Goal: Task Accomplishment & Management: Manage account settings

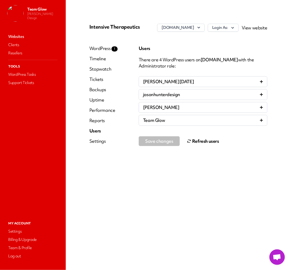
click at [201, 144] on button "Refresh users" at bounding box center [203, 141] width 32 height 10
click at [204, 139] on button "Refresh users" at bounding box center [203, 141] width 32 height 10
click at [236, 30] on icon "button" at bounding box center [232, 27] width 5 height 5
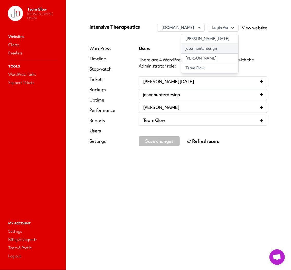
click at [227, 53] on link "jasonhunterdesign" at bounding box center [210, 49] width 57 height 10
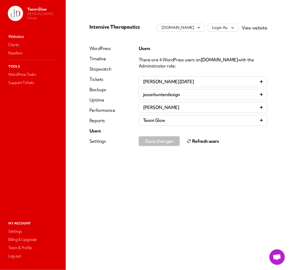
click at [193, 143] on button "Refresh users" at bounding box center [203, 141] width 32 height 10
click at [15, 35] on link "Websites" at bounding box center [32, 36] width 51 height 7
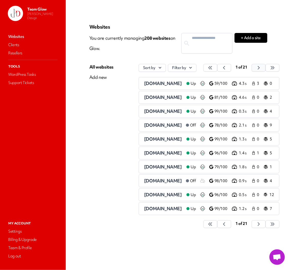
click at [213, 66] on icon "button" at bounding box center [210, 67] width 5 height 5
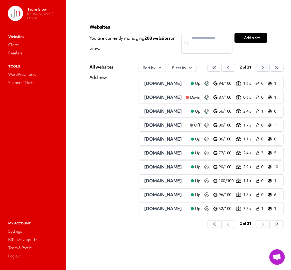
click at [222, 68] on button "button" at bounding box center [215, 68] width 14 height 8
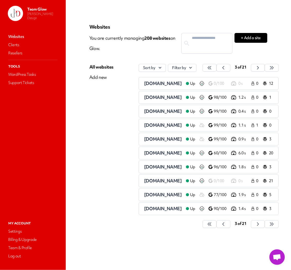
scroll to position [0, 23]
click at [217, 70] on button "button" at bounding box center [210, 68] width 14 height 8
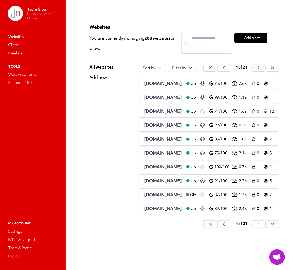
scroll to position [0, 1]
click at [218, 68] on button "button" at bounding box center [211, 68] width 14 height 8
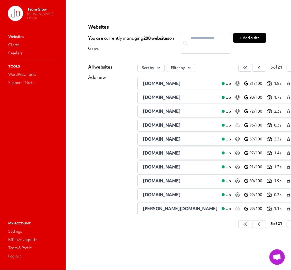
click at [159, 139] on span "jonnysrideaway.com" at bounding box center [162, 139] width 38 height 6
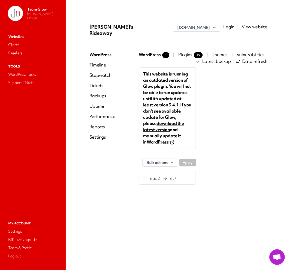
click at [233, 25] on link "Login" at bounding box center [229, 27] width 11 height 6
click at [15, 37] on link "Websites" at bounding box center [32, 36] width 51 height 7
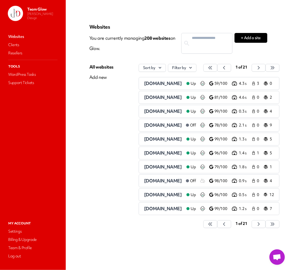
click at [218, 68] on button "button" at bounding box center [211, 68] width 14 height 8
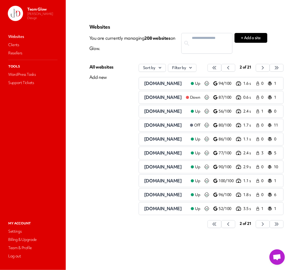
drag, startPoint x: 279, startPoint y: 67, endPoint x: 279, endPoint y: 70, distance: 2.6
click at [217, 68] on icon "button" at bounding box center [214, 67] width 5 height 5
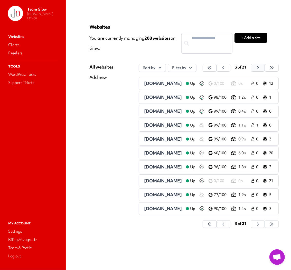
click at [217, 67] on button "button" at bounding box center [210, 68] width 14 height 8
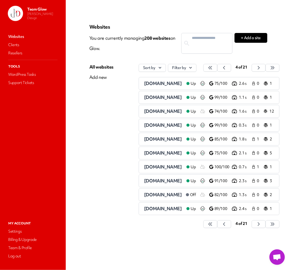
scroll to position [0, 1]
click at [213, 68] on icon "button" at bounding box center [210, 67] width 5 height 5
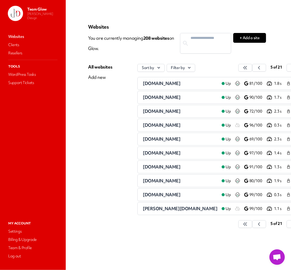
click at [156, 168] on span "latitude34pr.com" at bounding box center [162, 167] width 38 height 6
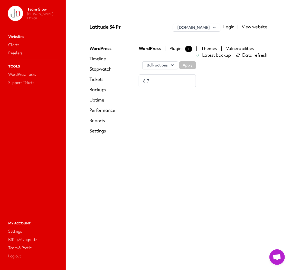
click at [230, 24] on link "Login" at bounding box center [229, 27] width 11 height 6
click at [15, 37] on link "Websites" at bounding box center [32, 36] width 51 height 7
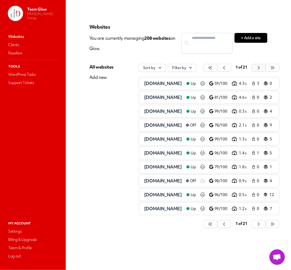
click at [213, 68] on icon "button" at bounding box center [210, 67] width 5 height 5
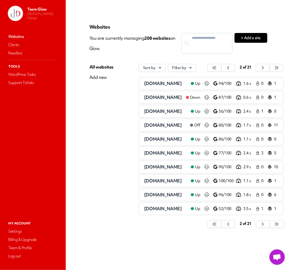
click at [252, 68] on span "2 of 21" at bounding box center [246, 67] width 12 height 5
click at [217, 67] on icon "button" at bounding box center [214, 67] width 5 height 5
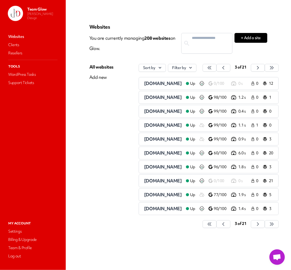
click at [261, 58] on div "Websites You are currently managing 208 website s on Glow. + Add a site All web…" at bounding box center [178, 128] width 178 height 209
click at [212, 68] on icon "button" at bounding box center [209, 67] width 5 height 5
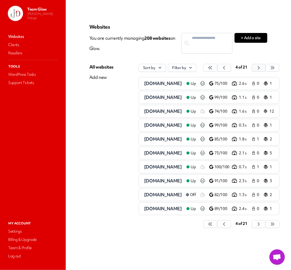
click at [213, 69] on icon "button" at bounding box center [210, 67] width 5 height 5
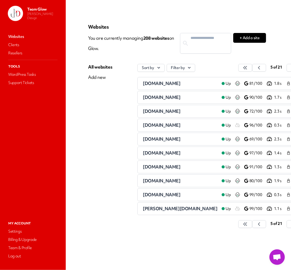
click at [163, 195] on span "legacy-mfg.com" at bounding box center [162, 194] width 38 height 6
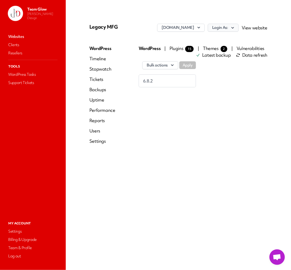
click at [230, 27] on button "Login As:" at bounding box center [223, 28] width 31 height 8
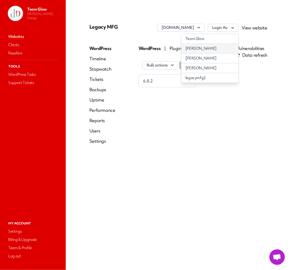
click at [210, 46] on link "Jason" at bounding box center [210, 49] width 57 height 10
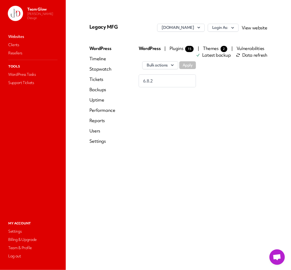
click at [95, 132] on link "Users" at bounding box center [102, 131] width 26 height 6
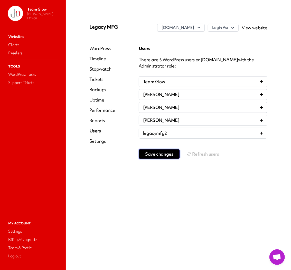
click at [166, 153] on span "Save changes" at bounding box center [159, 153] width 28 height 5
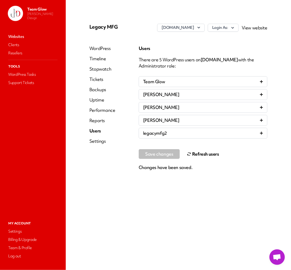
click at [198, 156] on button "Refresh users" at bounding box center [203, 154] width 32 height 10
click at [197, 153] on button "Refresh users" at bounding box center [203, 154] width 32 height 10
drag, startPoint x: 16, startPoint y: 34, endPoint x: 21, endPoint y: 32, distance: 5.5
click at [16, 34] on link "Websites" at bounding box center [32, 36] width 51 height 7
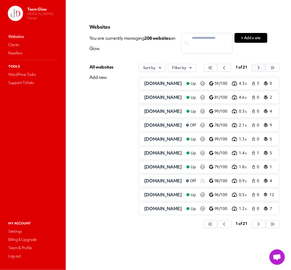
click at [218, 70] on button "button" at bounding box center [211, 68] width 14 height 8
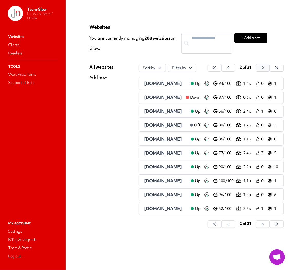
click at [217, 68] on icon "button" at bounding box center [214, 67] width 5 height 5
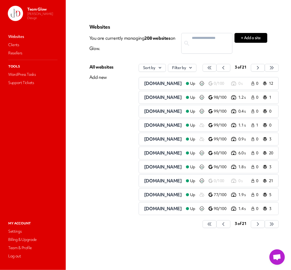
scroll to position [0, 23]
click at [212, 68] on icon "button" at bounding box center [209, 67] width 5 height 5
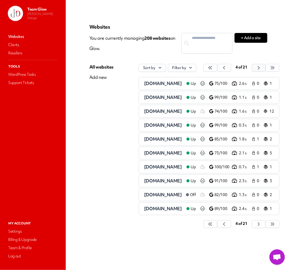
click at [213, 68] on icon "button" at bounding box center [210, 67] width 5 height 5
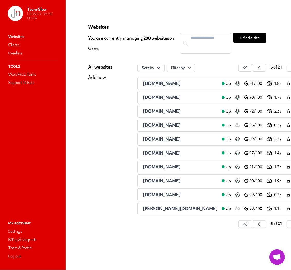
scroll to position [0, 3]
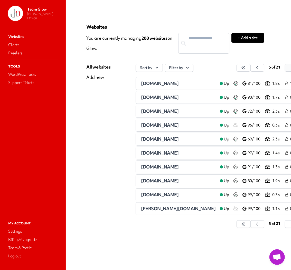
click at [251, 69] on button "button" at bounding box center [244, 68] width 14 height 8
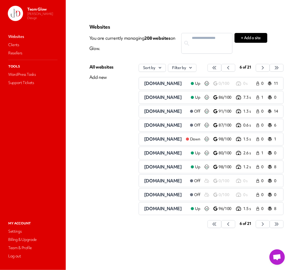
click at [158, 96] on span "mctrail.org" at bounding box center [163, 97] width 38 height 6
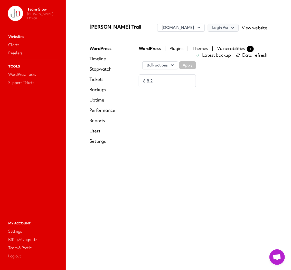
click at [228, 26] on button "Login As:" at bounding box center [223, 28] width 31 height 8
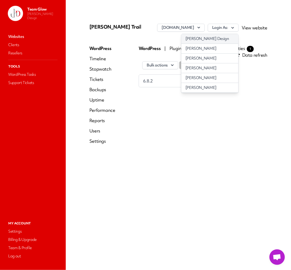
click at [208, 40] on link "[PERSON_NAME] Design" at bounding box center [210, 39] width 57 height 10
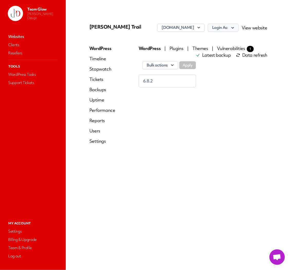
click at [230, 27] on button "Login As:" at bounding box center [223, 28] width 31 height 8
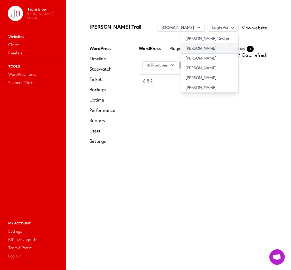
click at [218, 50] on link "Kenyatta Walker" at bounding box center [210, 49] width 57 height 10
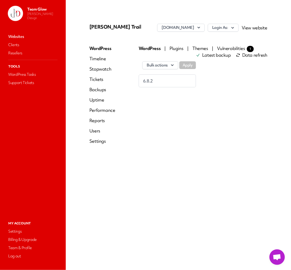
click at [252, 28] on link "View website" at bounding box center [255, 28] width 26 height 6
click at [15, 35] on link "Websites" at bounding box center [32, 36] width 51 height 7
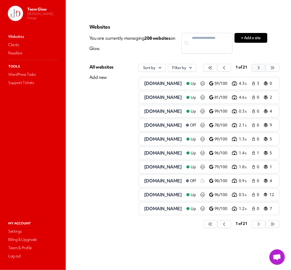
click at [213, 69] on icon "button" at bounding box center [210, 67] width 5 height 5
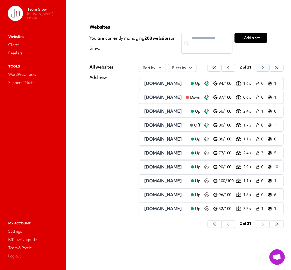
click at [217, 67] on icon "button" at bounding box center [214, 67] width 5 height 5
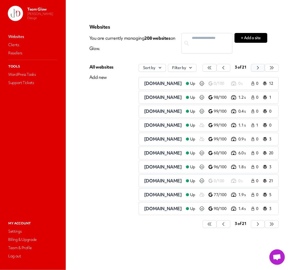
click at [217, 68] on button "button" at bounding box center [210, 68] width 14 height 8
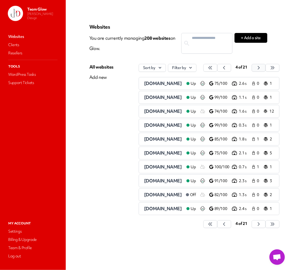
click at [213, 68] on icon "button" at bounding box center [210, 67] width 5 height 5
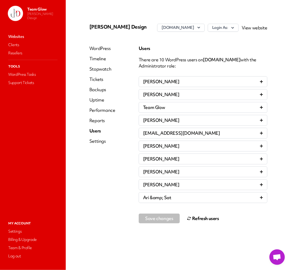
click at [25, 35] on link "Websites" at bounding box center [32, 36] width 51 height 7
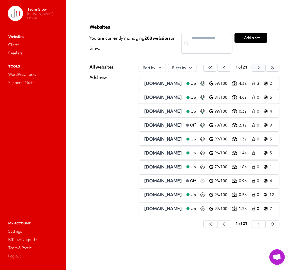
click at [212, 68] on icon "button" at bounding box center [210, 67] width 3 height 3
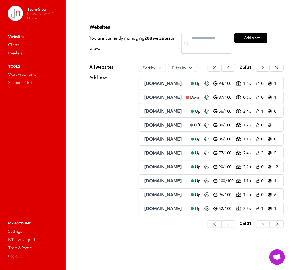
scroll to position [0, 11]
click at [217, 68] on icon "button" at bounding box center [214, 67] width 5 height 5
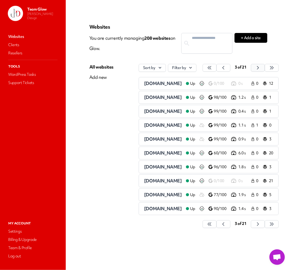
click at [249, 68] on div "3 of 21" at bounding box center [241, 68] width 16 height 8
click at [217, 66] on button "button" at bounding box center [210, 68] width 14 height 8
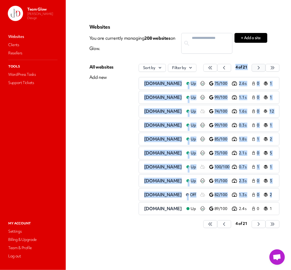
scroll to position [0, 1]
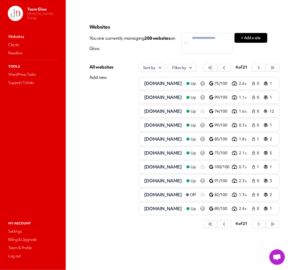
click at [279, 52] on main "Websites You are currently managing 208 website s on Glow. + Add a site All web…" at bounding box center [179, 135] width 226 height 270
click at [213, 68] on icon "button" at bounding box center [210, 67] width 5 height 5
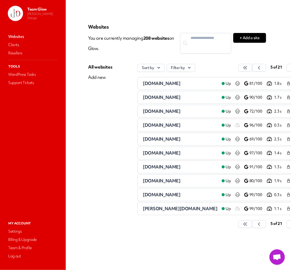
scroll to position [0, 3]
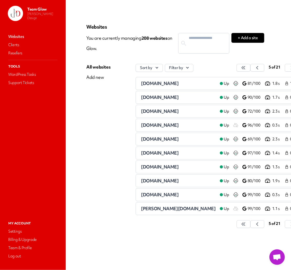
click at [157, 153] on span "krsmed.com" at bounding box center [160, 153] width 38 height 6
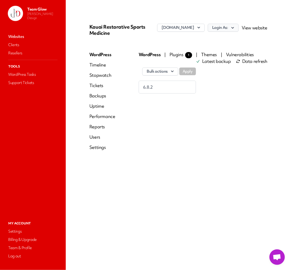
click at [235, 27] on icon "button" at bounding box center [232, 27] width 5 height 5
click at [226, 41] on link "Giselle Gregorious" at bounding box center [210, 39] width 57 height 10
click at [94, 133] on div "WordPress Timeline Stopwatch Tickets Backups Uptime Performance Reports Users S…" at bounding box center [102, 102] width 26 height 103
click at [96, 132] on div "WordPress Timeline Stopwatch Tickets Backups Uptime Performance Reports Users S…" at bounding box center [102, 102] width 26 height 103
click at [97, 136] on link "Users" at bounding box center [102, 137] width 26 height 6
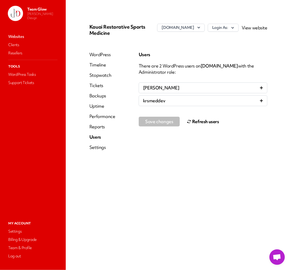
click at [199, 122] on button "Refresh users" at bounding box center [203, 121] width 32 height 10
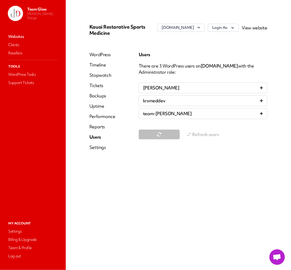
click at [13, 37] on link "Websites" at bounding box center [32, 36] width 51 height 7
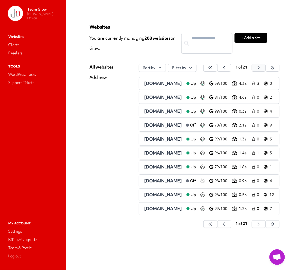
click at [213, 68] on icon "button" at bounding box center [210, 67] width 5 height 5
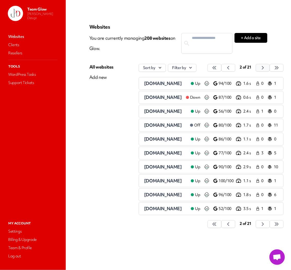
click at [252, 68] on span "2 of 21" at bounding box center [246, 67] width 12 height 5
click at [222, 67] on button "button" at bounding box center [215, 68] width 14 height 8
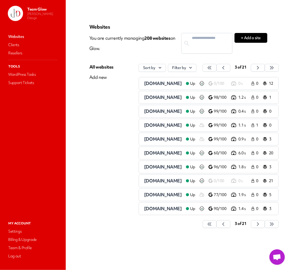
click at [239, 60] on div "Websites You are currently managing 208 website s on Glow. + Add a site All web…" at bounding box center [178, 128] width 178 height 209
click at [212, 68] on icon "button" at bounding box center [209, 67] width 5 height 5
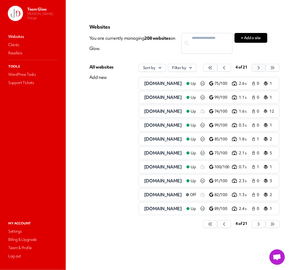
scroll to position [0, 1]
click at [213, 68] on icon "button" at bounding box center [210, 67] width 5 height 5
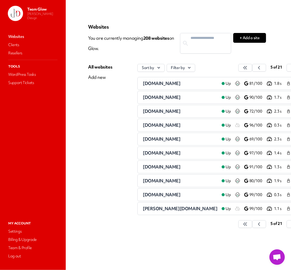
click at [173, 181] on span "launchfayette.org" at bounding box center [162, 180] width 38 height 6
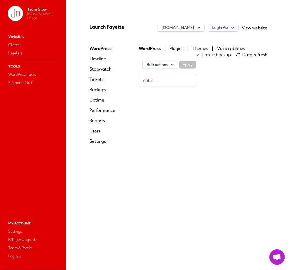
click at [232, 29] on icon "button" at bounding box center [232, 27] width 5 height 5
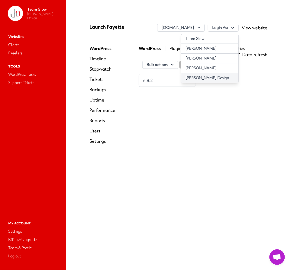
click at [220, 78] on link "[PERSON_NAME] Design" at bounding box center [210, 78] width 57 height 10
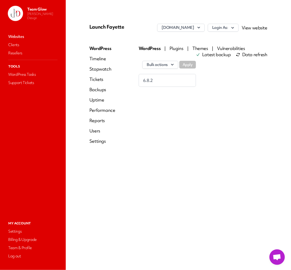
click at [90, 131] on link "Users" at bounding box center [102, 131] width 26 height 6
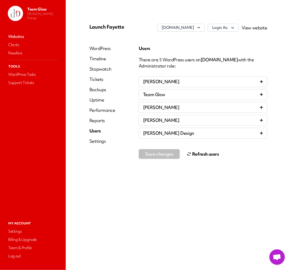
click at [191, 154] on icon at bounding box center [189, 154] width 4 height 4
click at [17, 36] on link "Websites" at bounding box center [32, 36] width 51 height 7
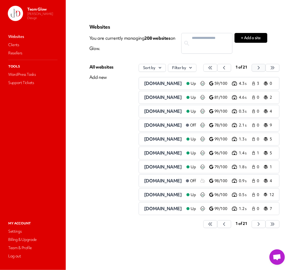
click at [213, 65] on icon "button" at bounding box center [210, 67] width 5 height 5
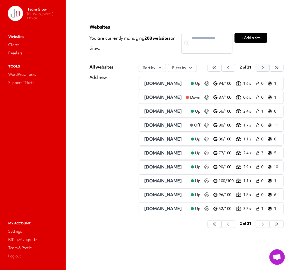
click at [217, 68] on icon "button" at bounding box center [214, 67] width 5 height 5
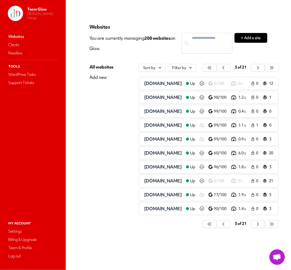
scroll to position [0, 23]
click at [217, 67] on button "button" at bounding box center [210, 68] width 14 height 8
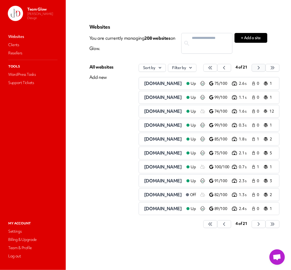
click at [213, 67] on icon "button" at bounding box center [210, 67] width 5 height 5
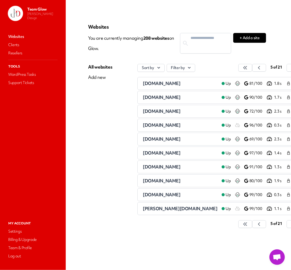
click at [155, 209] on span "leos-eifu.info" at bounding box center [180, 208] width 75 height 6
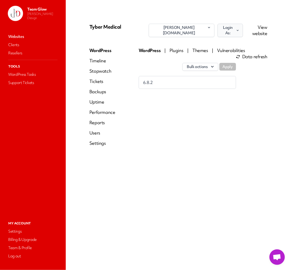
click at [236, 29] on icon "button" at bounding box center [238, 30] width 4 height 5
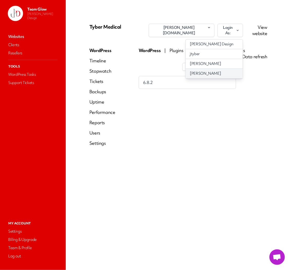
click at [223, 69] on link "Scott Moll" at bounding box center [214, 74] width 57 height 10
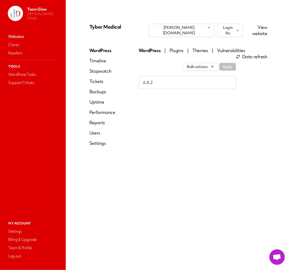
click at [94, 133] on link "Users" at bounding box center [102, 133] width 26 height 6
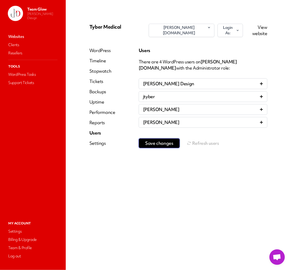
click at [171, 142] on span "Save changes" at bounding box center [159, 142] width 28 height 5
click at [19, 38] on link "Websites" at bounding box center [32, 36] width 51 height 7
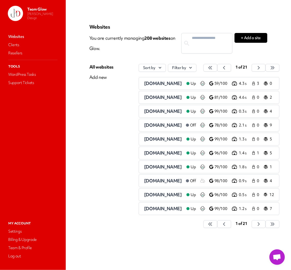
scroll to position [0, 1]
click at [213, 69] on icon "button" at bounding box center [210, 67] width 5 height 5
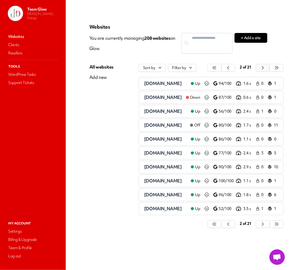
click at [222, 69] on button "button" at bounding box center [215, 68] width 14 height 8
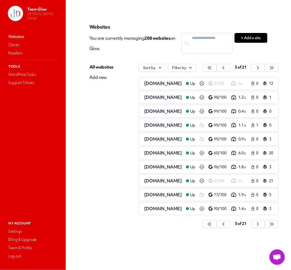
scroll to position [0, 23]
click at [217, 70] on button "button" at bounding box center [210, 68] width 14 height 8
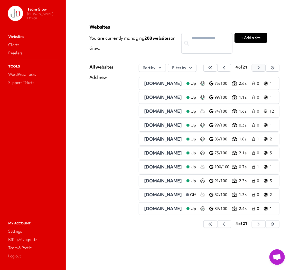
scroll to position [0, 1]
click at [212, 69] on icon "button" at bounding box center [210, 67] width 3 height 3
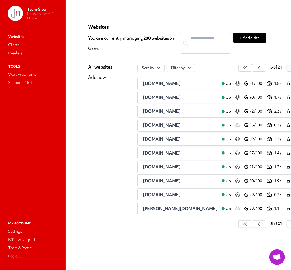
click at [248, 69] on icon "button" at bounding box center [245, 67] width 5 height 5
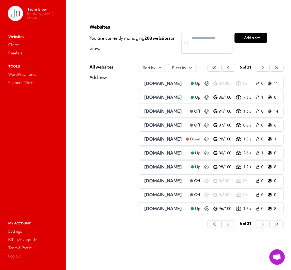
scroll to position [0, 16]
click at [144, 85] on span "marathonroofs.com" at bounding box center [163, 83] width 38 height 6
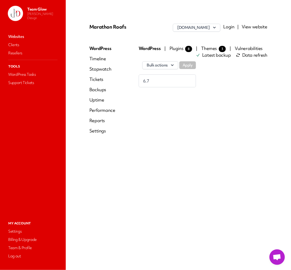
click at [228, 27] on link "Login" at bounding box center [229, 27] width 11 height 6
